Goal: Transaction & Acquisition: Purchase product/service

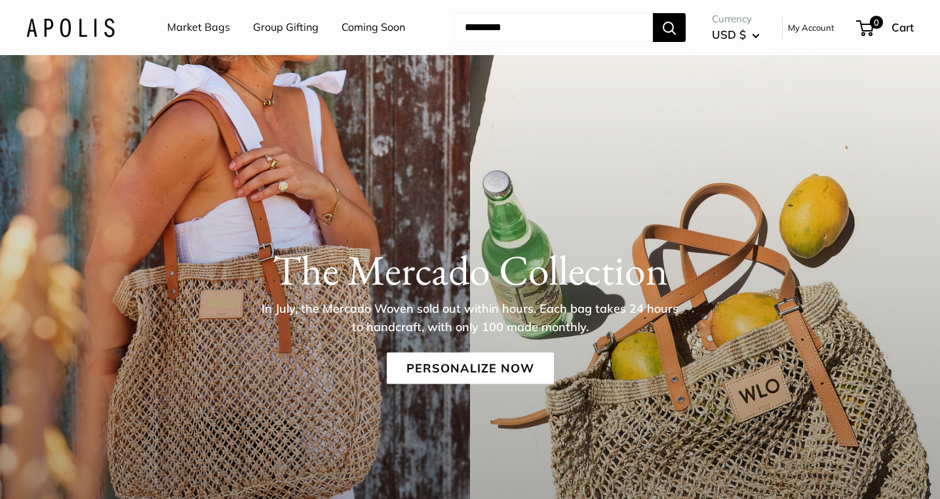
scroll to position [87, 0]
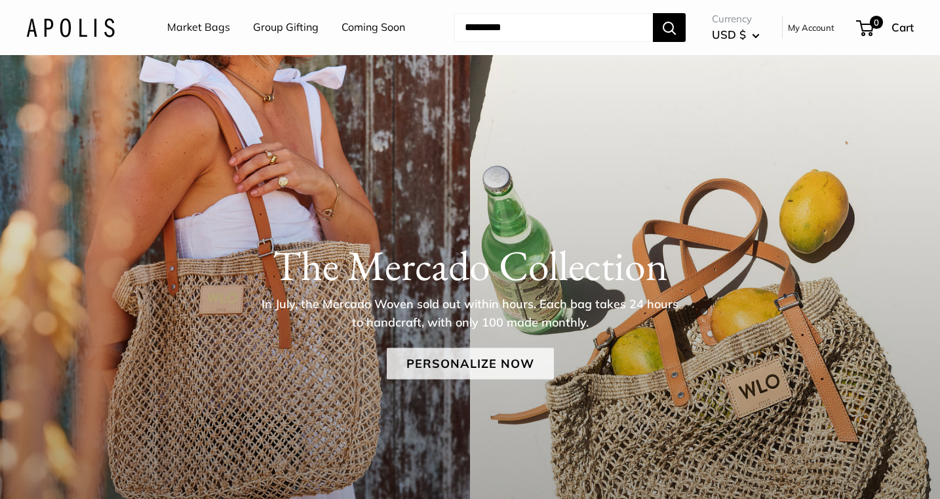
click at [487, 363] on link "Personalize Now" at bounding box center [470, 363] width 167 height 31
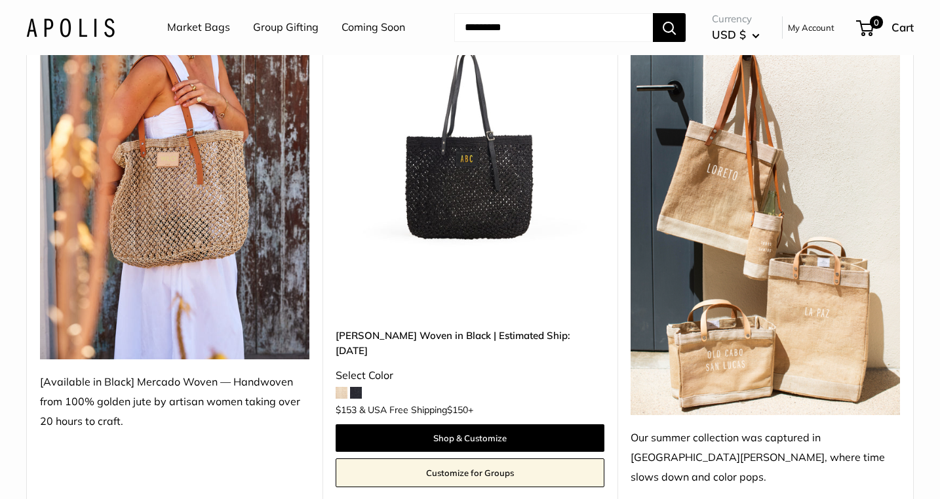
scroll to position [247, 0]
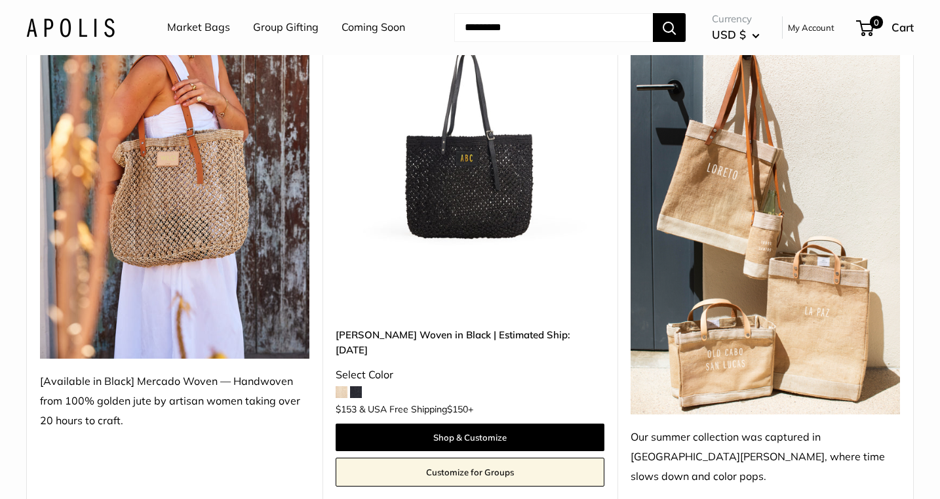
click at [341, 386] on span at bounding box center [342, 392] width 12 height 12
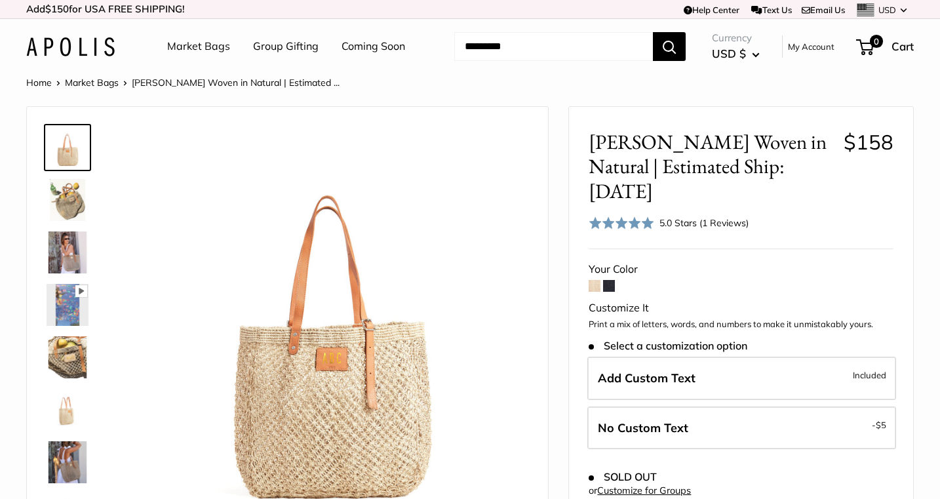
click at [64, 249] on img at bounding box center [68, 252] width 42 height 42
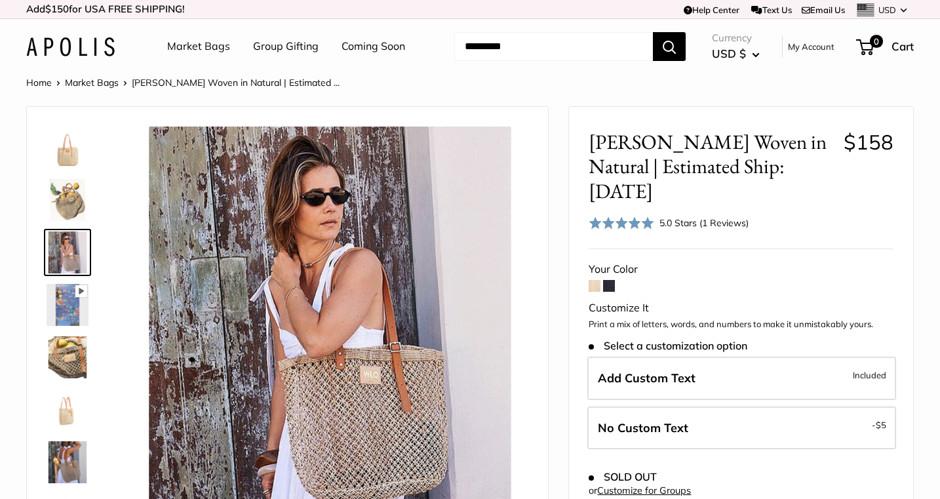
click at [62, 352] on img at bounding box center [68, 357] width 42 height 42
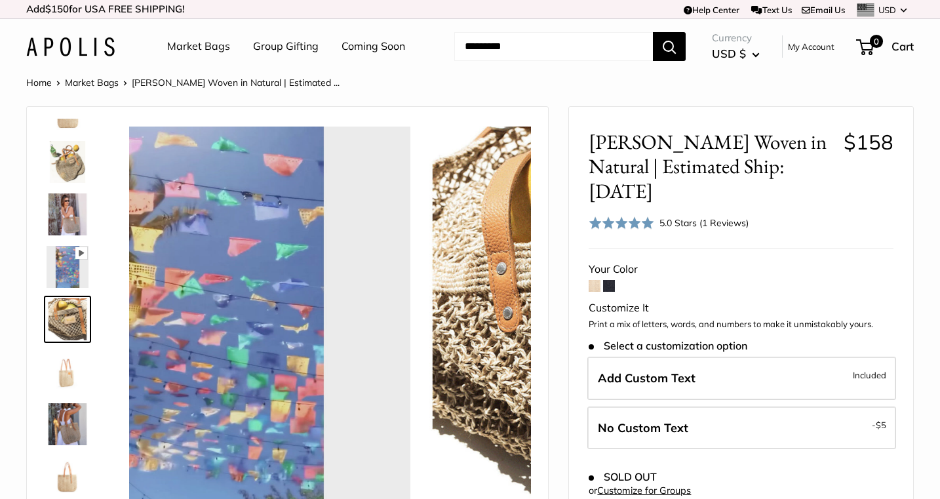
scroll to position [41, 0]
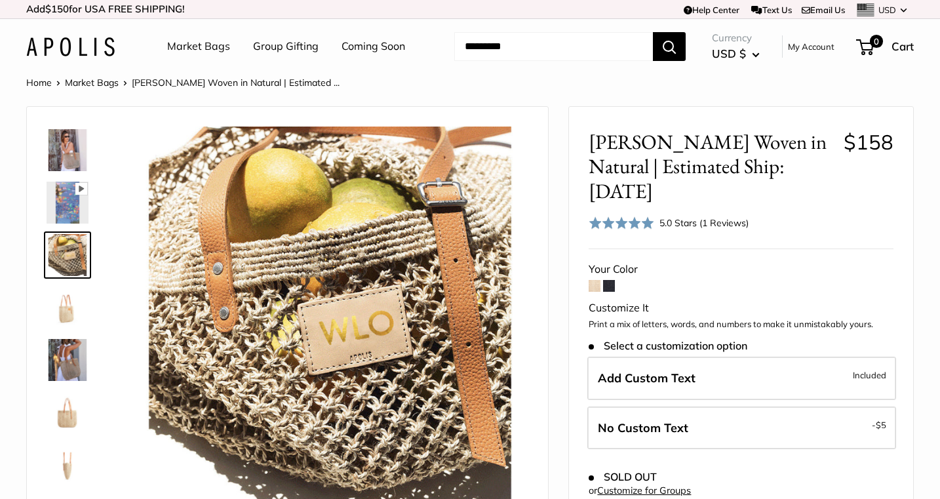
click at [62, 352] on img at bounding box center [68, 360] width 42 height 42
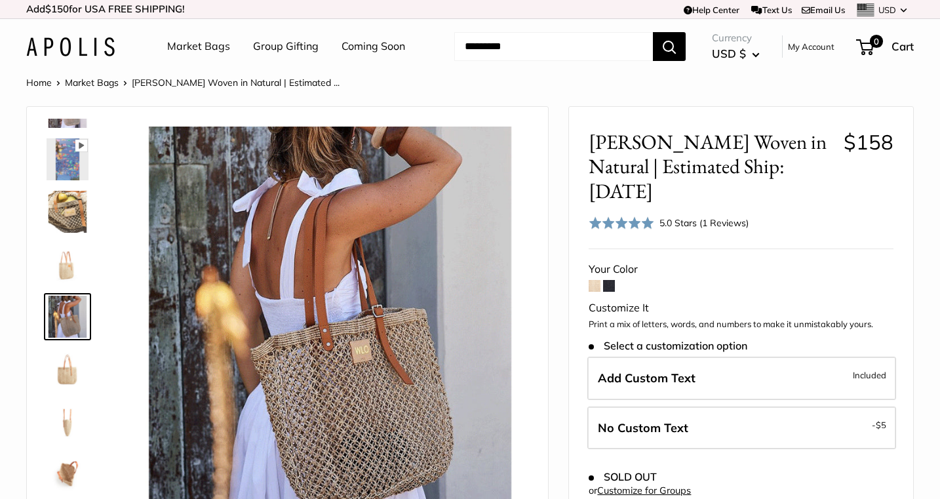
scroll to position [189, 0]
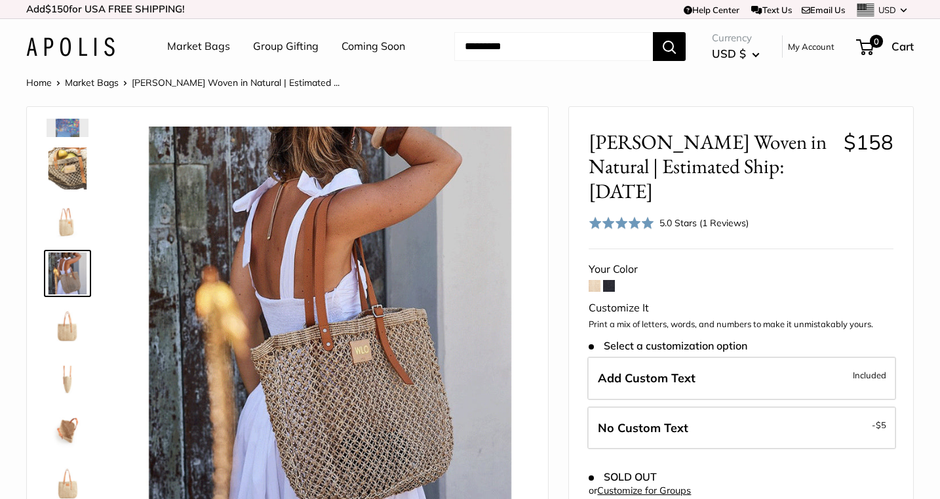
click at [68, 332] on img at bounding box center [68, 326] width 42 height 42
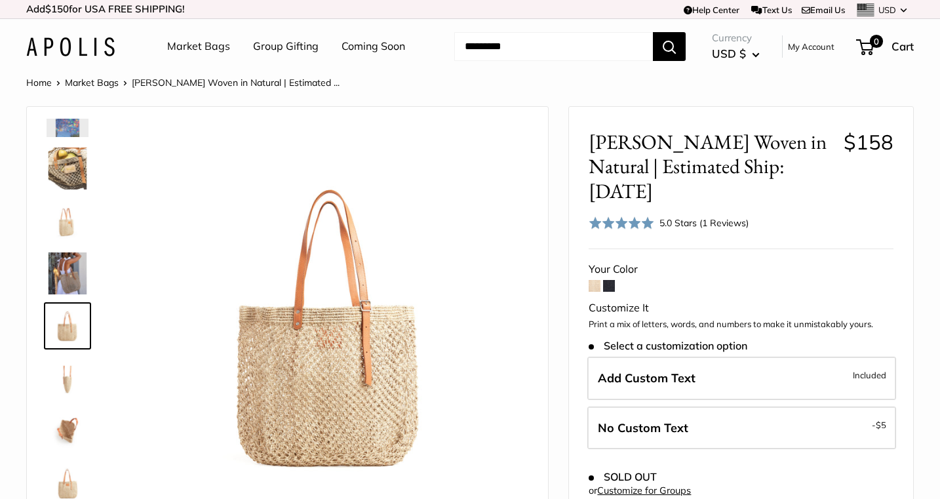
click at [66, 382] on img at bounding box center [68, 378] width 42 height 42
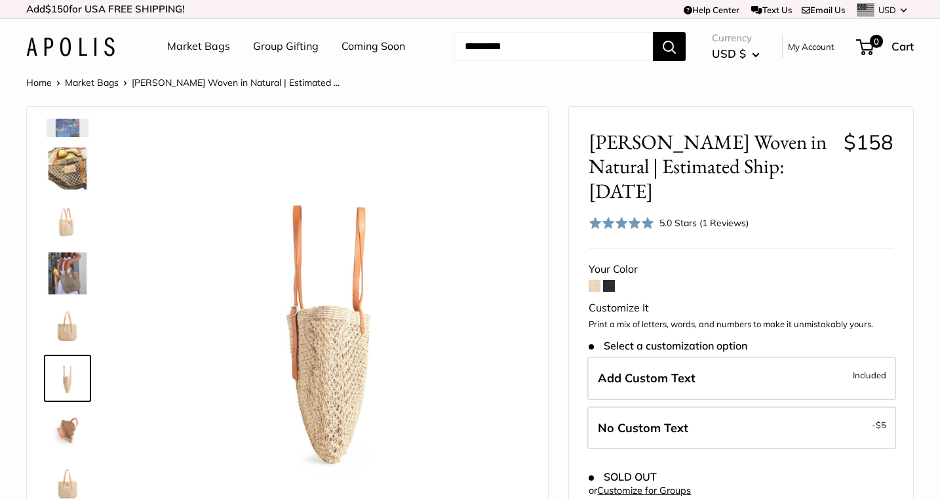
click at [68, 424] on img at bounding box center [68, 431] width 42 height 42
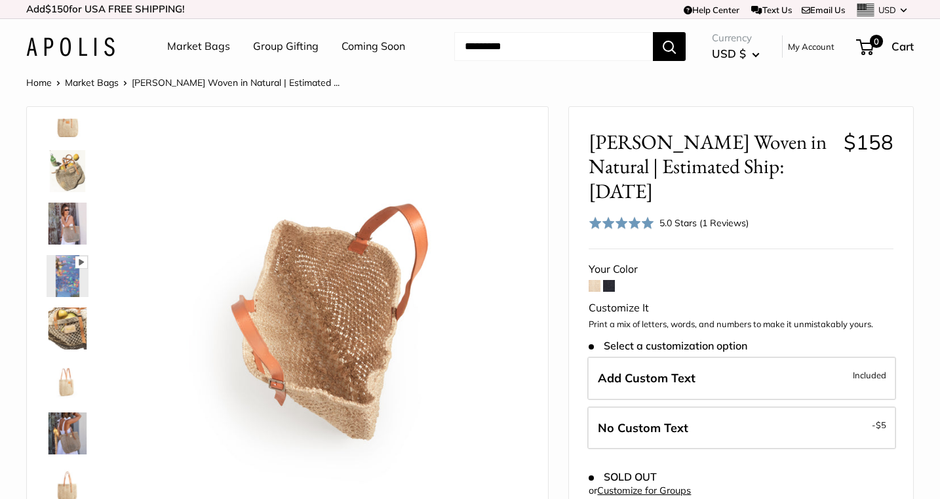
scroll to position [0, 0]
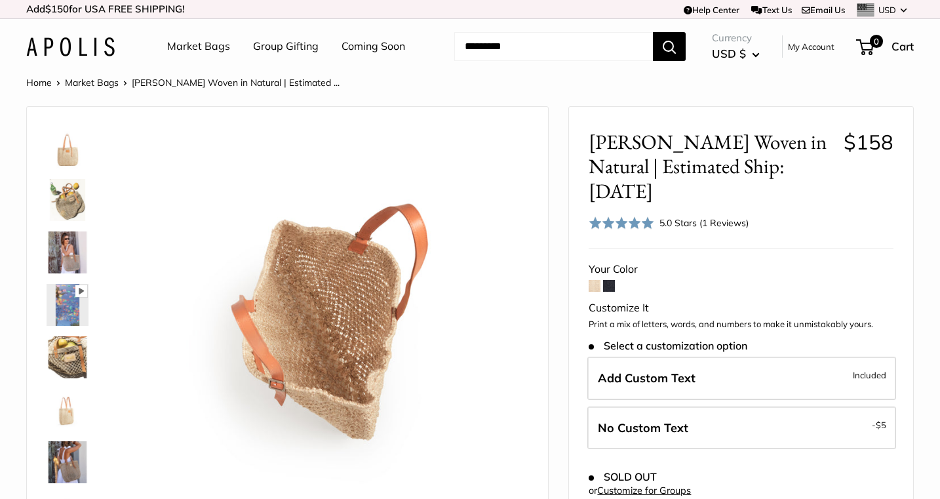
click at [71, 199] on img at bounding box center [68, 200] width 42 height 42
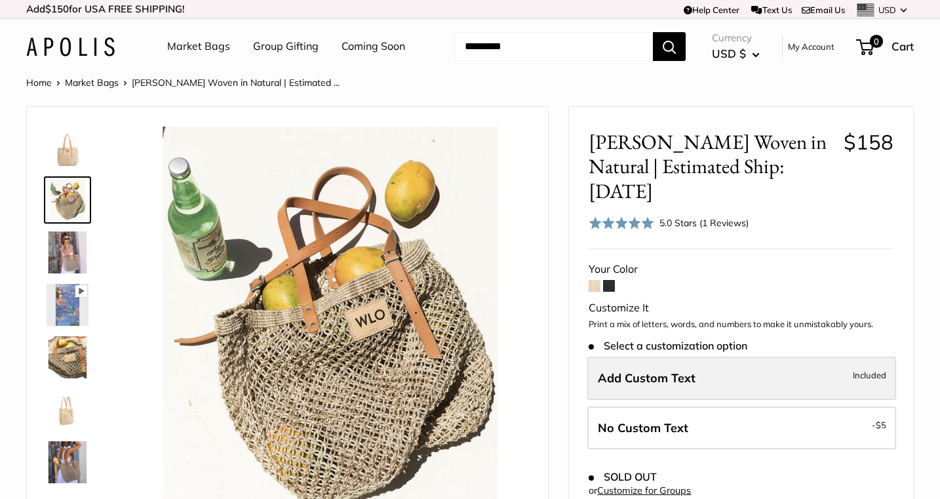
click at [676, 371] on span "Add Custom Text" at bounding box center [647, 378] width 98 height 15
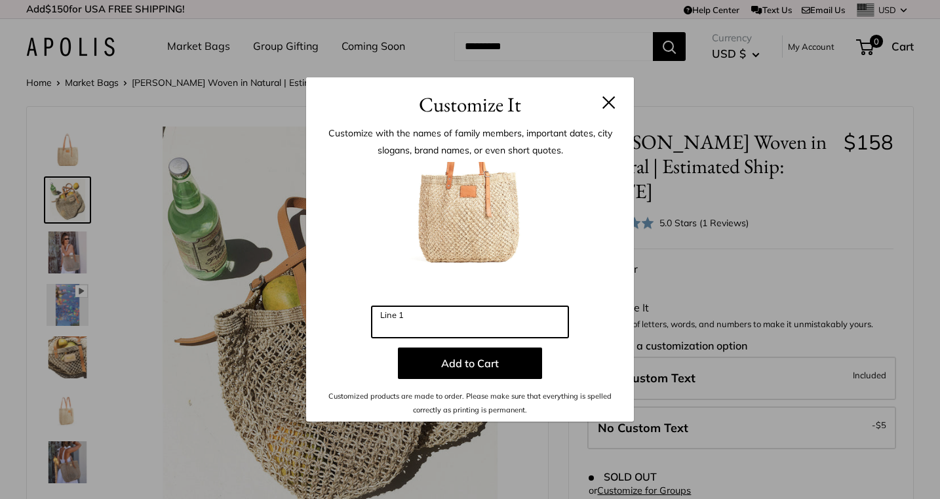
click at [434, 319] on input "Line 1" at bounding box center [470, 321] width 197 height 31
type input "*"
type input "***"
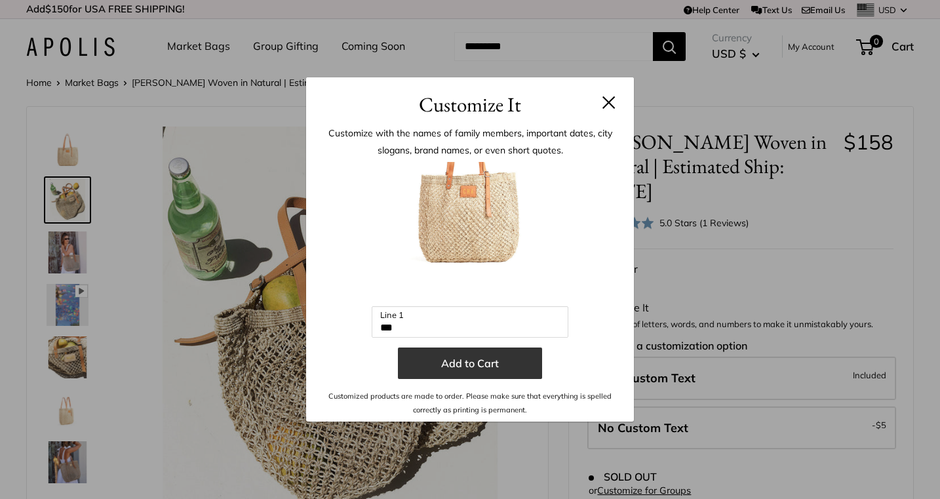
click at [476, 363] on button "Add to Cart" at bounding box center [470, 363] width 144 height 31
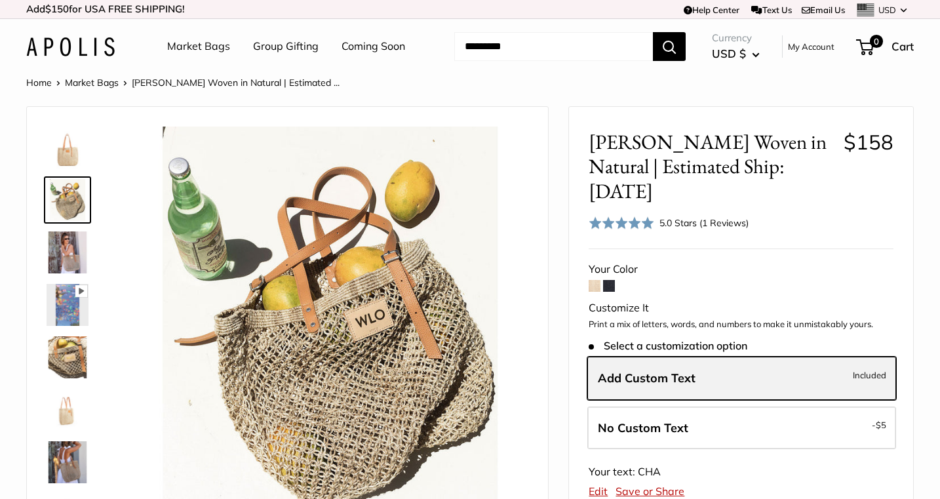
click at [693, 357] on label "Add Custom Text Included" at bounding box center [742, 378] width 309 height 43
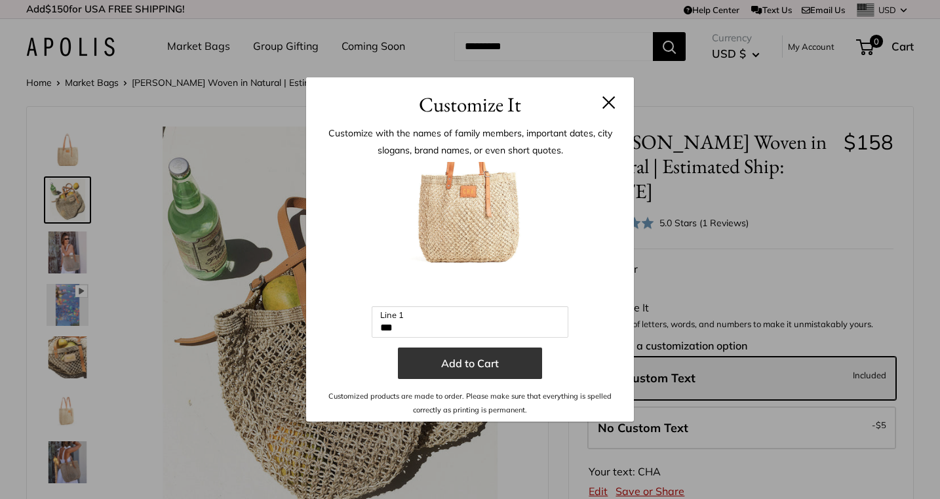
click at [485, 359] on button "Add to Cart" at bounding box center [470, 363] width 144 height 31
